Goal: Task Accomplishment & Management: Use online tool/utility

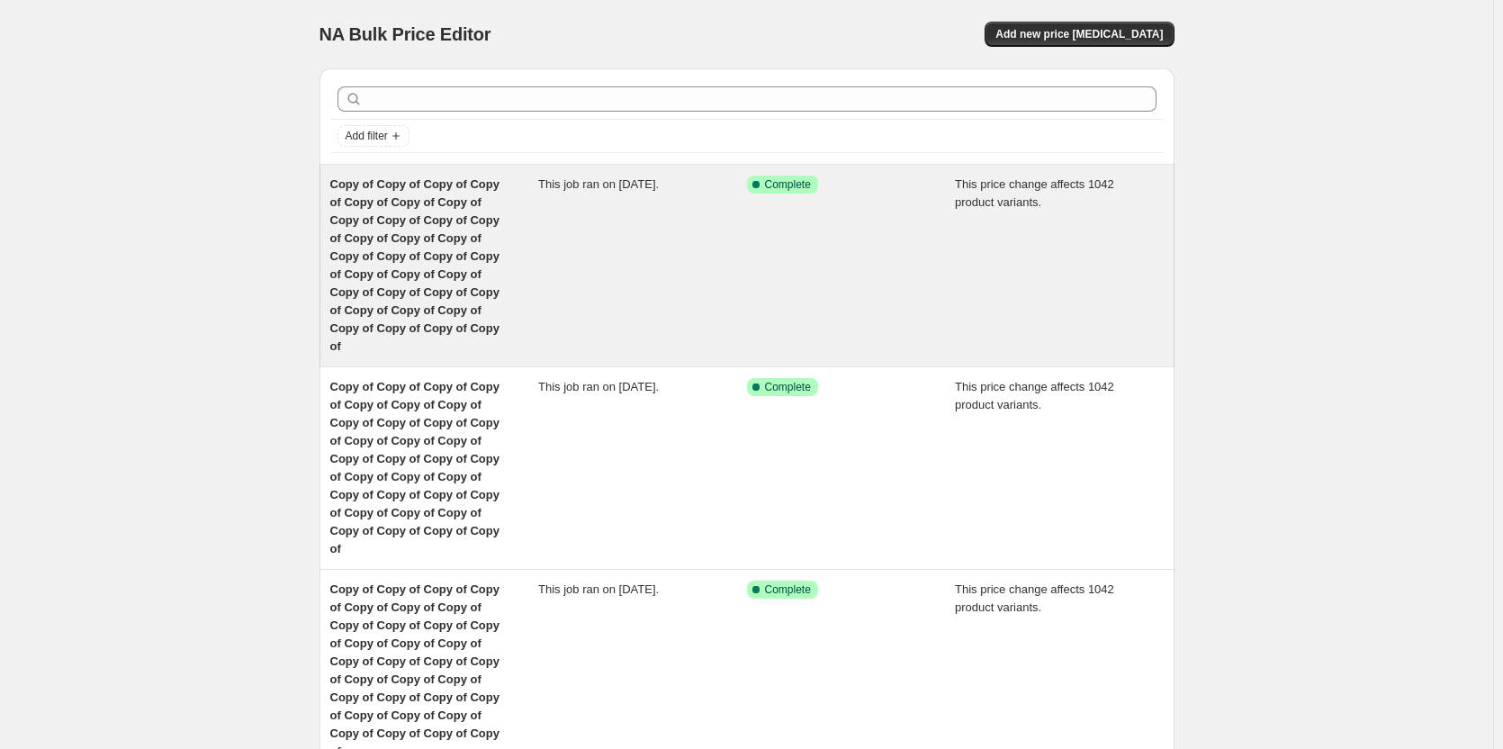
click at [400, 229] on div "Copy of Copy of Copy of Copy of Copy of Copy of Copy of Copy of Copy of Copy of…" at bounding box center [434, 265] width 209 height 180
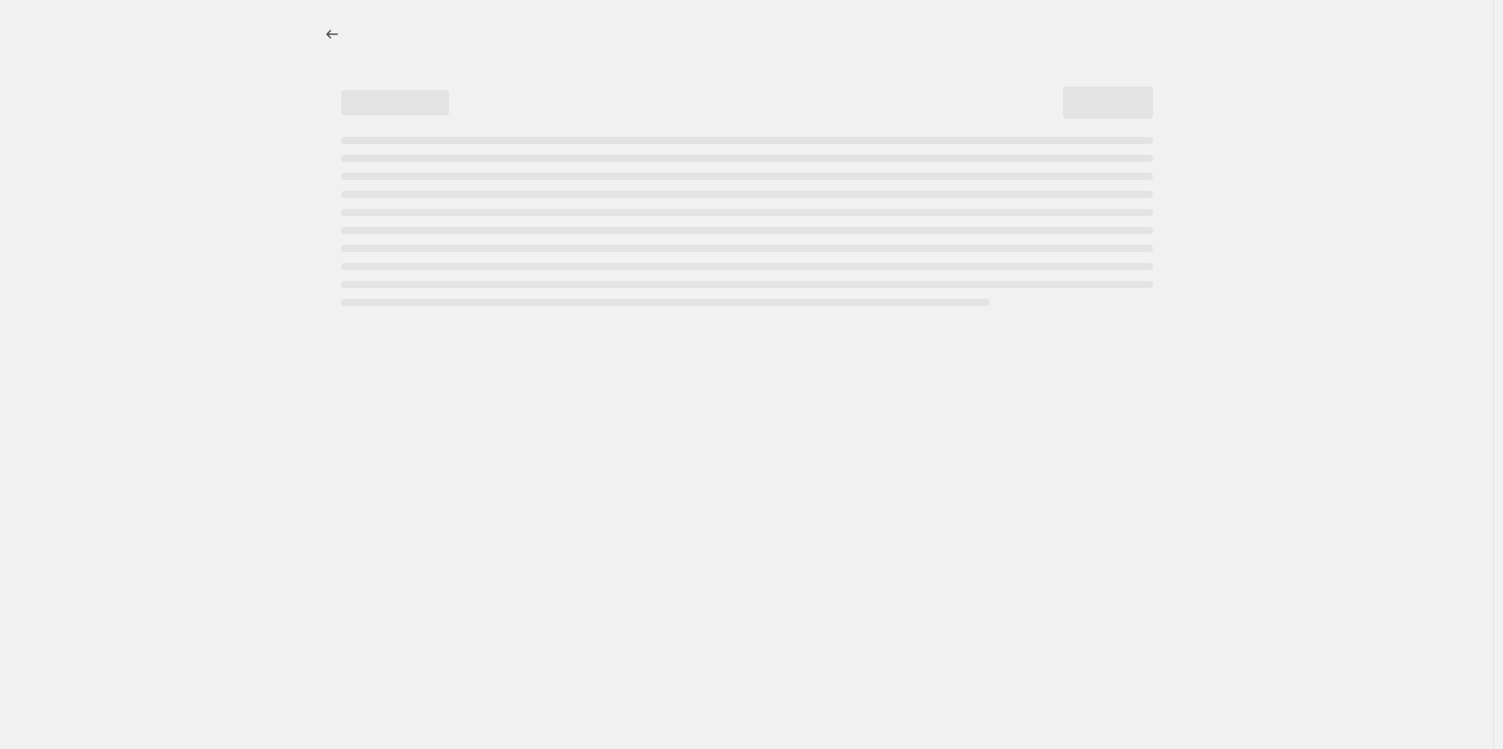
select select "margin"
select select "remove"
